Goal: Task Accomplishment & Management: Manage account settings

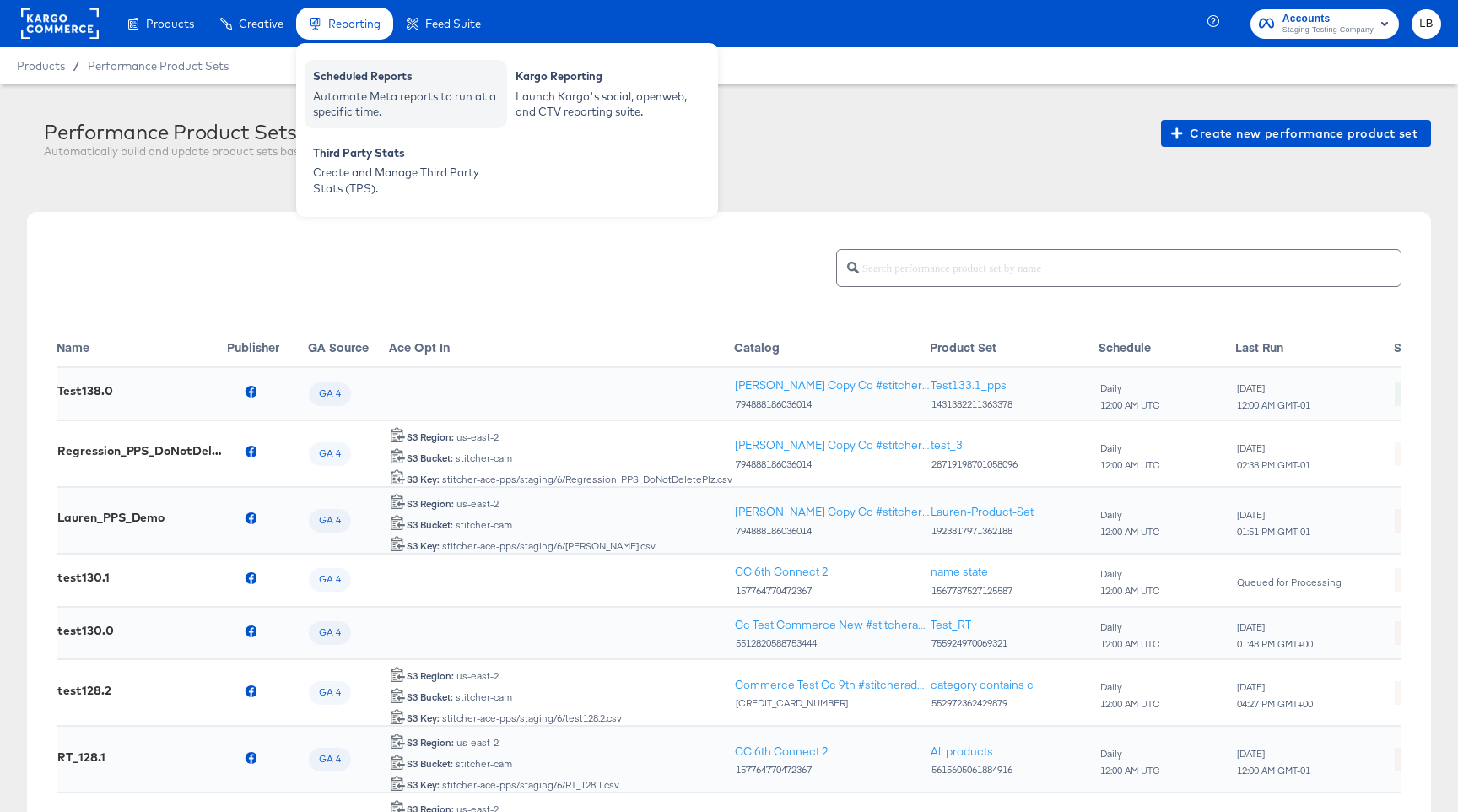
click at [357, 85] on div "Scheduled Reports" at bounding box center [406, 79] width 186 height 20
click at [368, 78] on div "Scheduled Reports" at bounding box center [406, 79] width 186 height 20
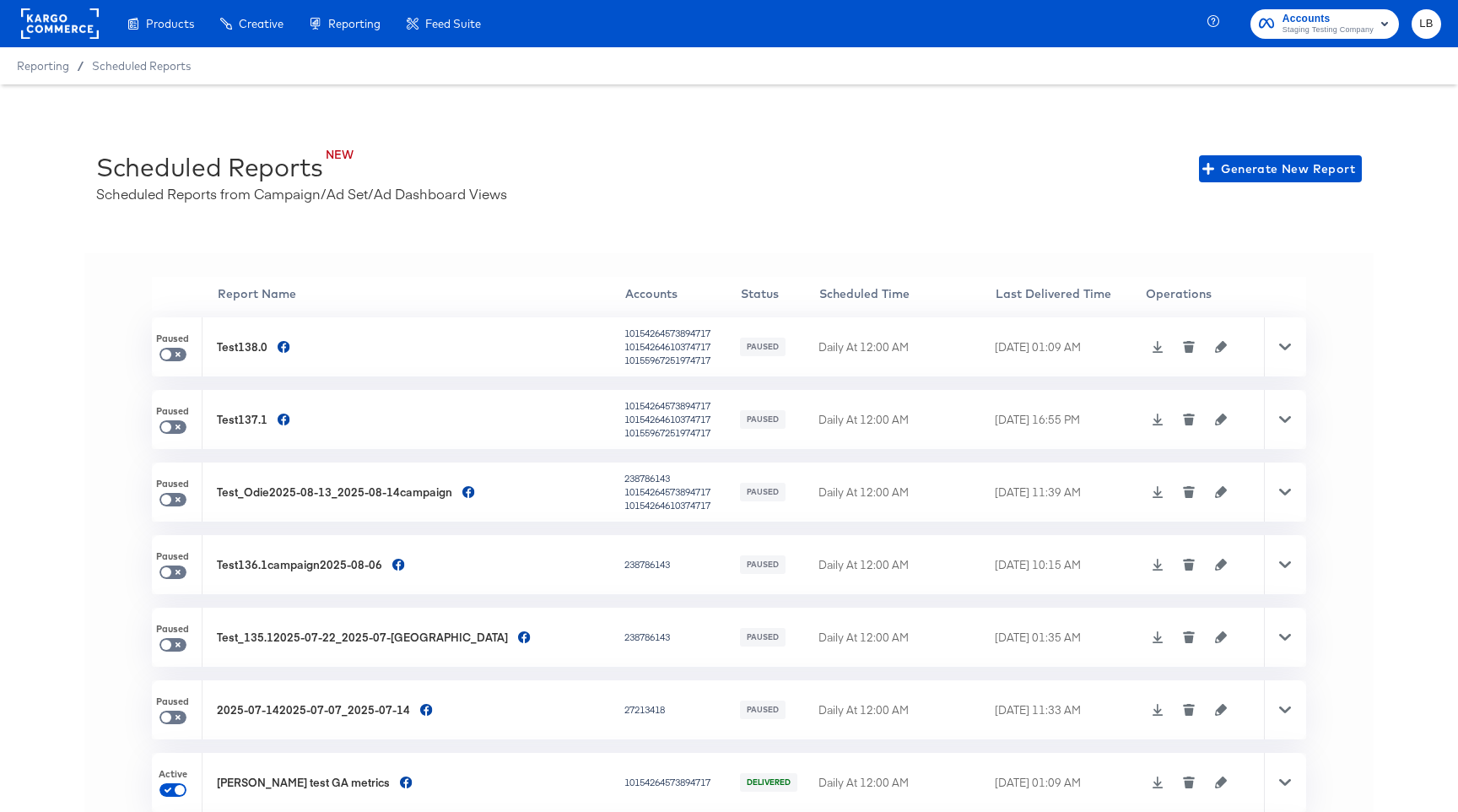
click at [1286, 344] on icon at bounding box center [1286, 347] width 12 height 12
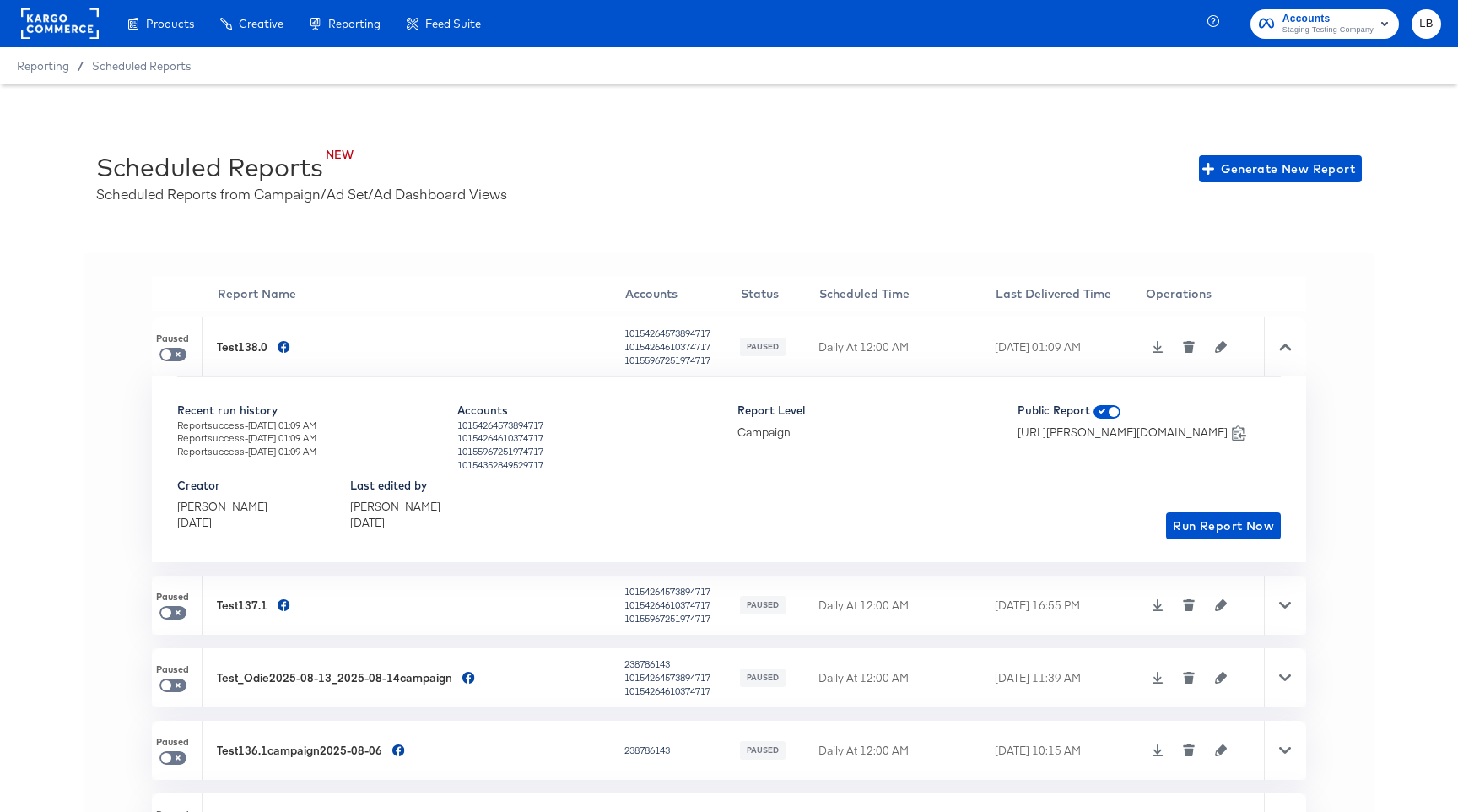
click at [1215, 347] on icon "button" at bounding box center [1221, 347] width 12 height 12
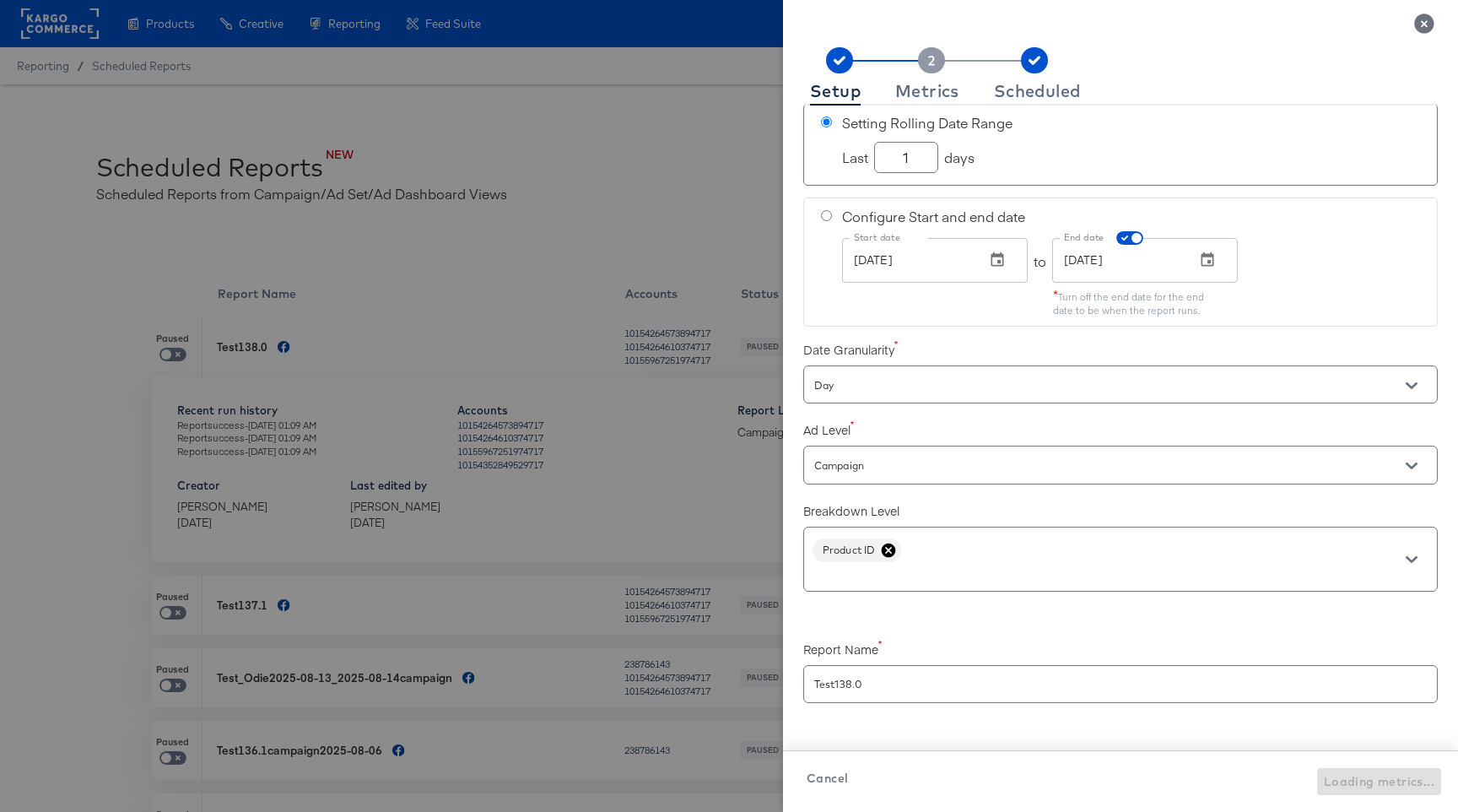
checkbox input "true"
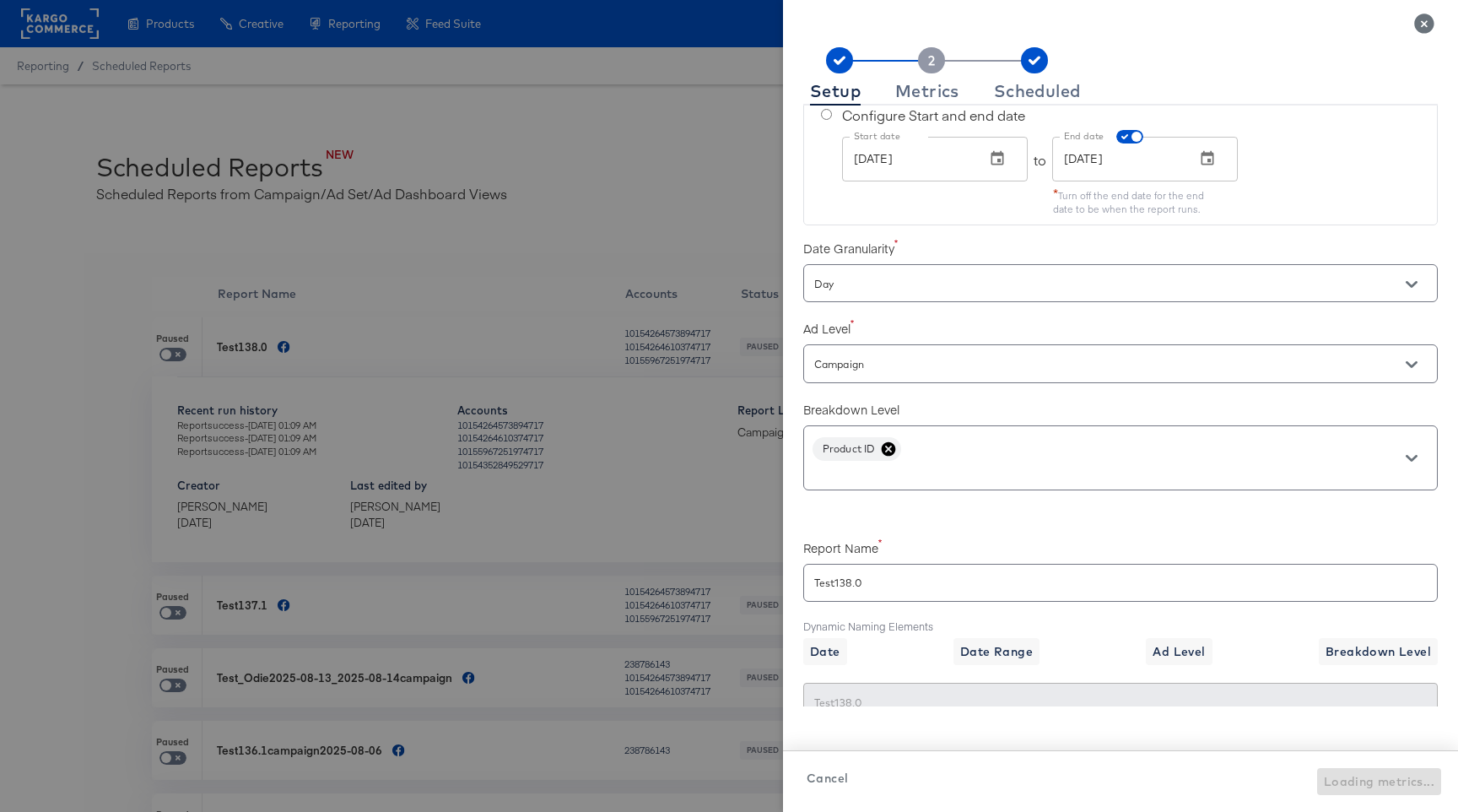
scroll to position [359, 0]
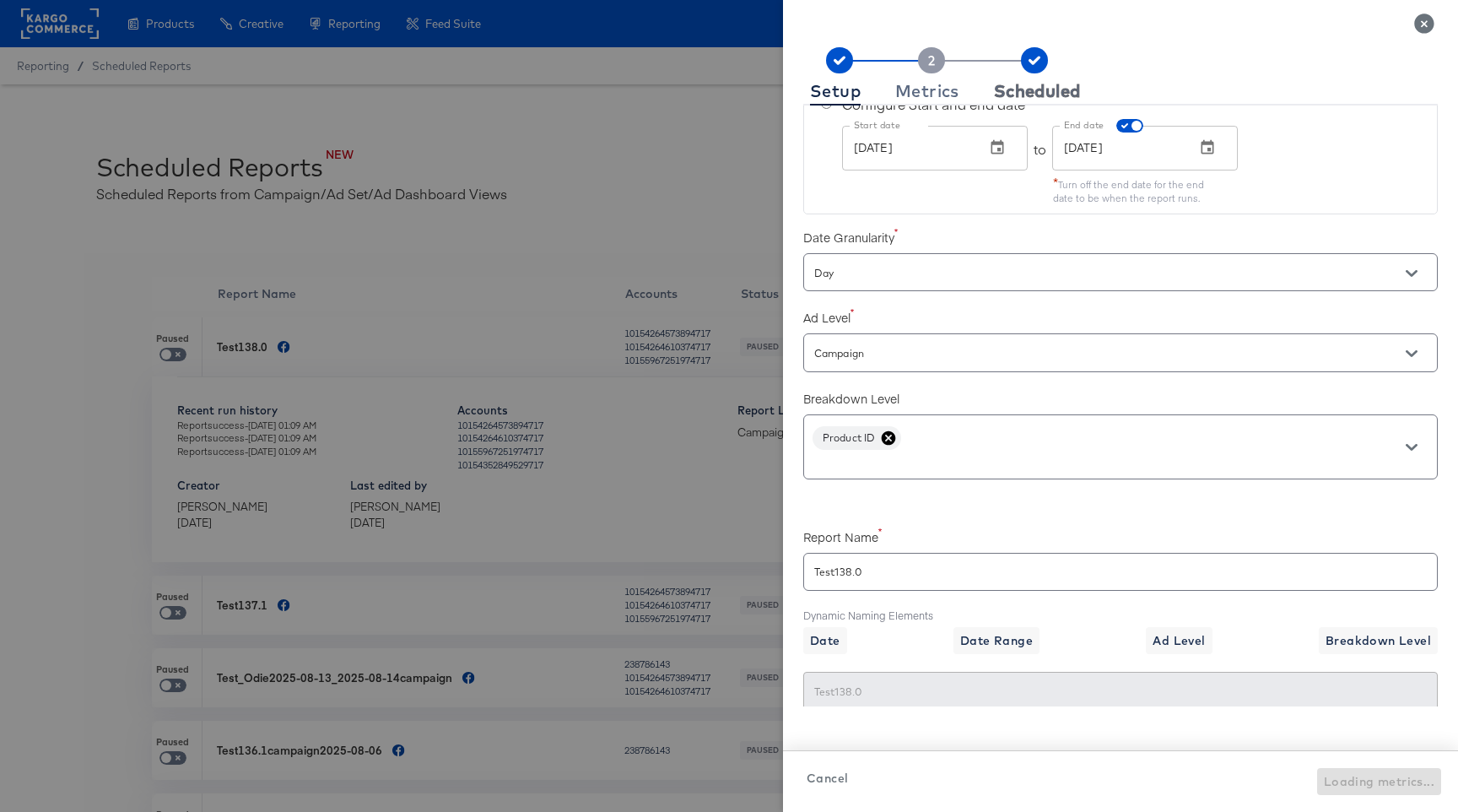
click at [1050, 98] on div "Scheduled" at bounding box center [1037, 92] width 87 height 14
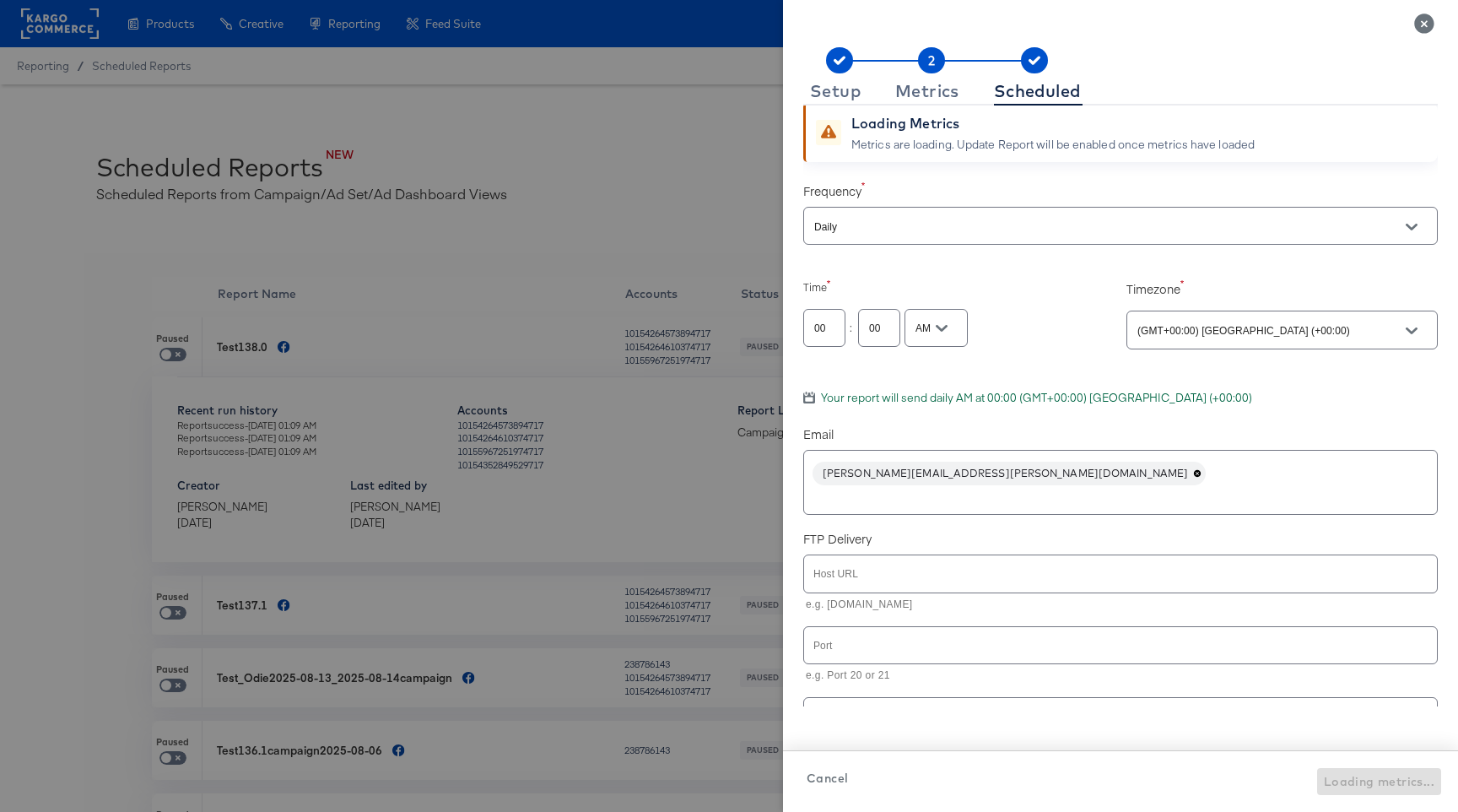
scroll to position [0, 0]
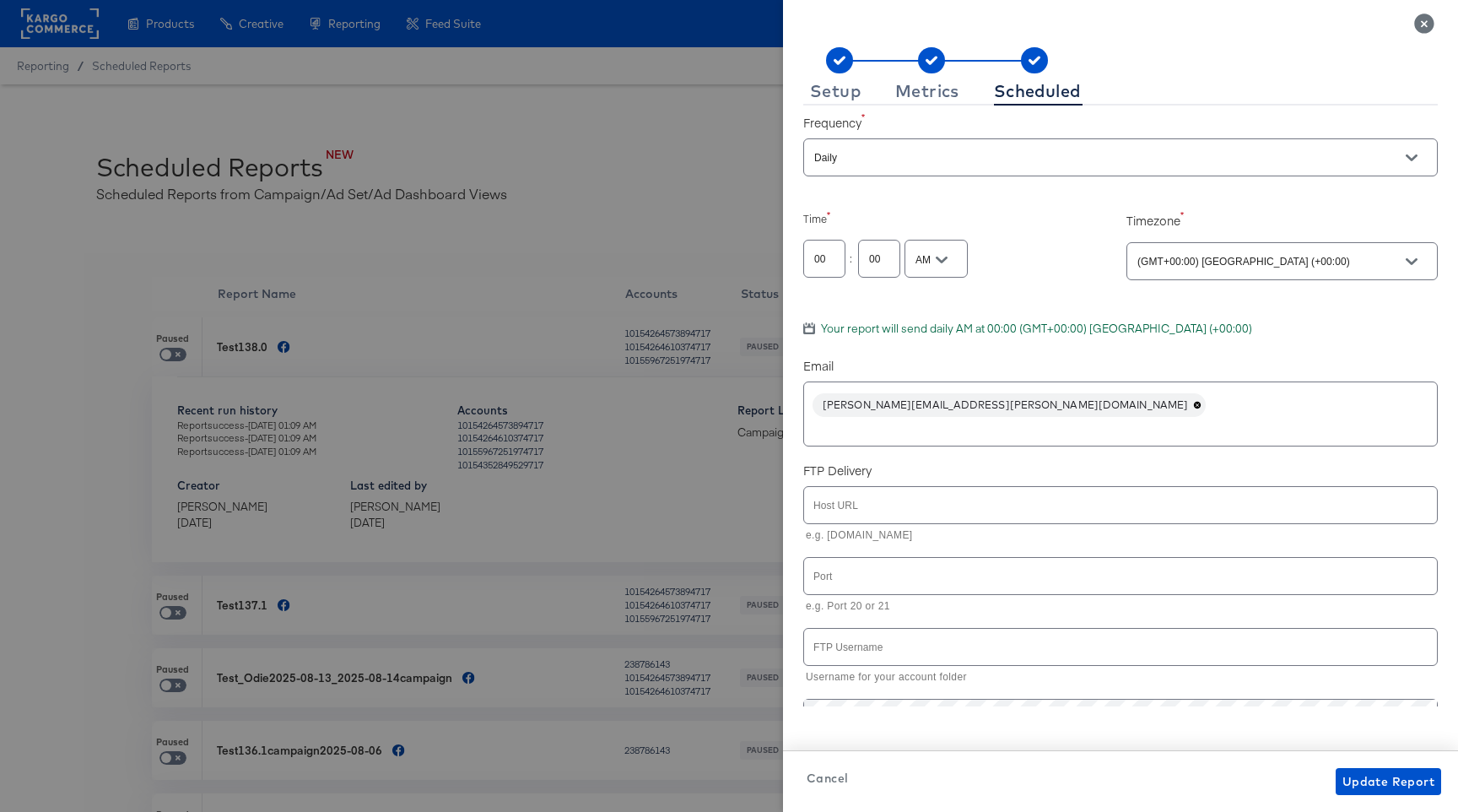
click at [1429, 21] on icon "Close" at bounding box center [1424, 24] width 20 height 20
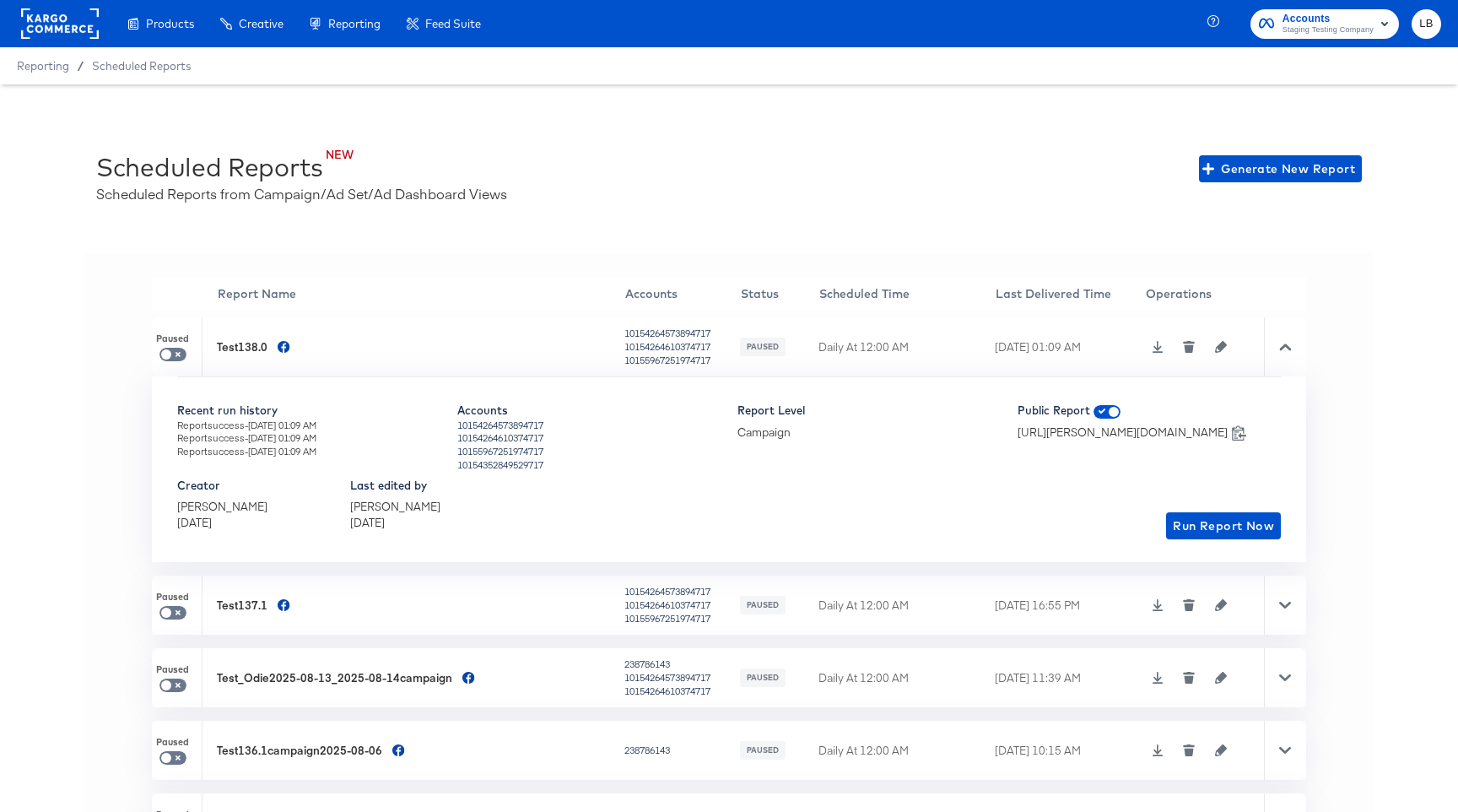
click at [1038, 597] on div "[DATE] 16:55 PM" at bounding box center [1068, 605] width 146 height 16
click at [1287, 603] on icon at bounding box center [1286, 605] width 12 height 7
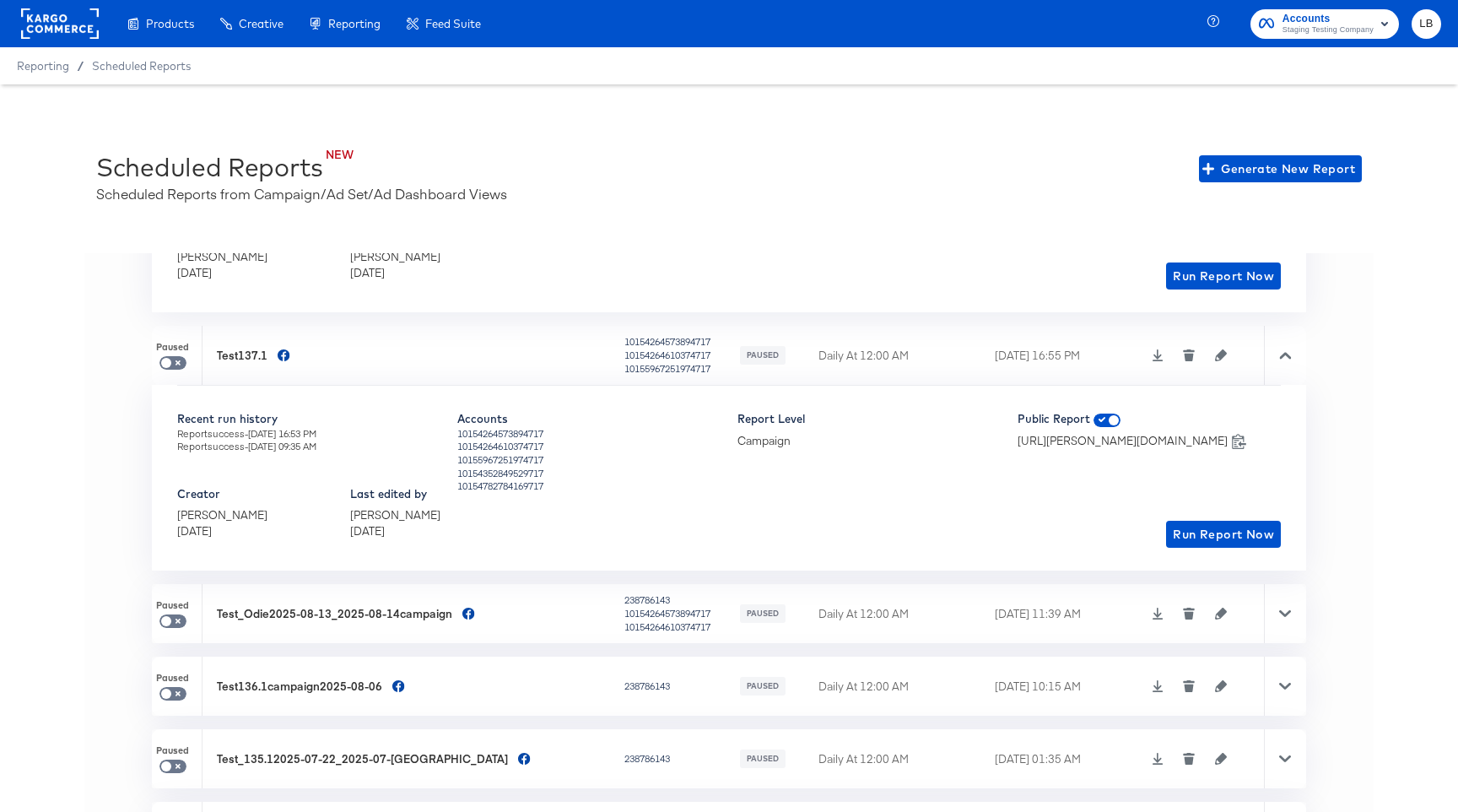
scroll to position [253, 0]
click at [1289, 610] on icon at bounding box center [1286, 611] width 12 height 7
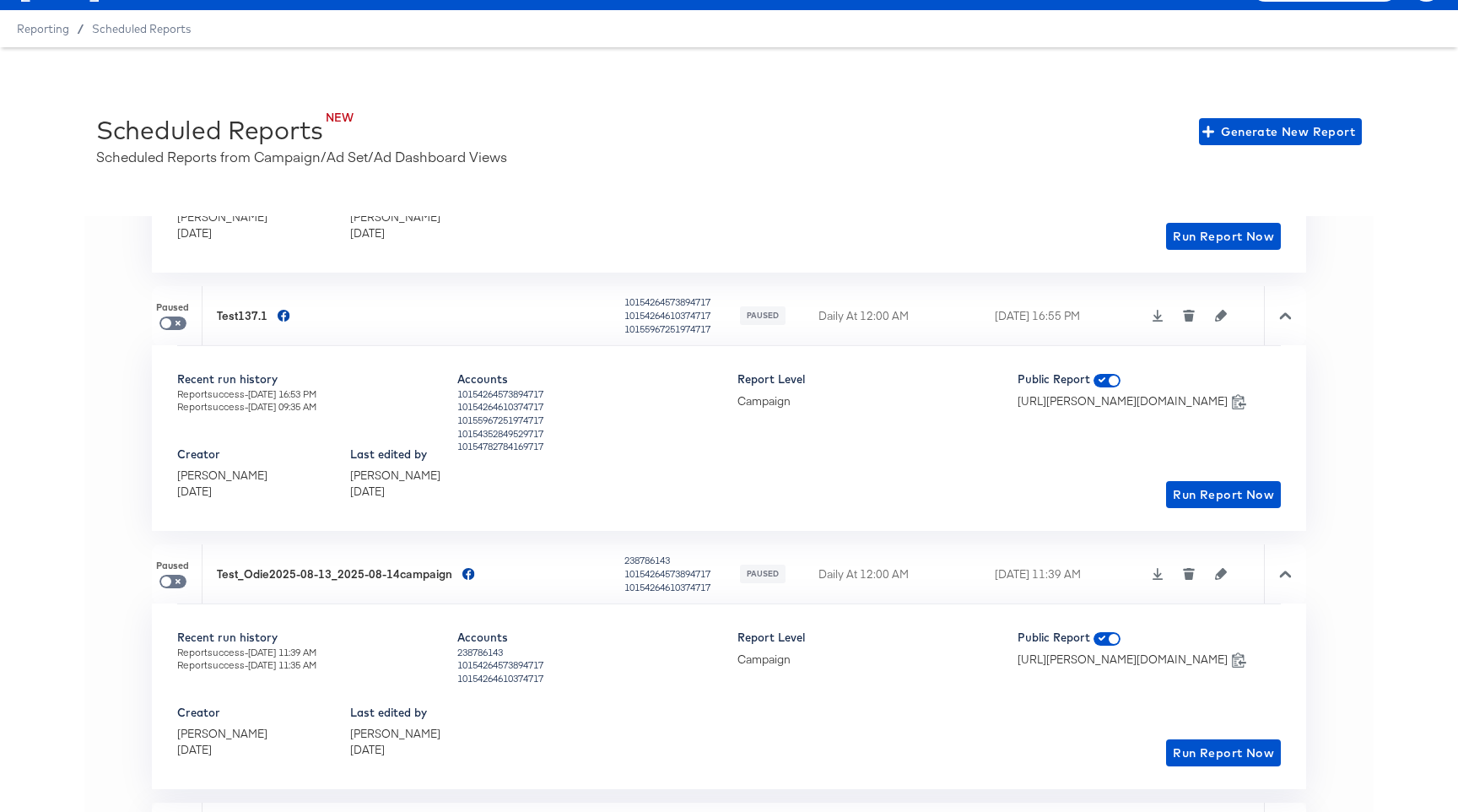
scroll to position [0, 0]
